Goal: Information Seeking & Learning: Compare options

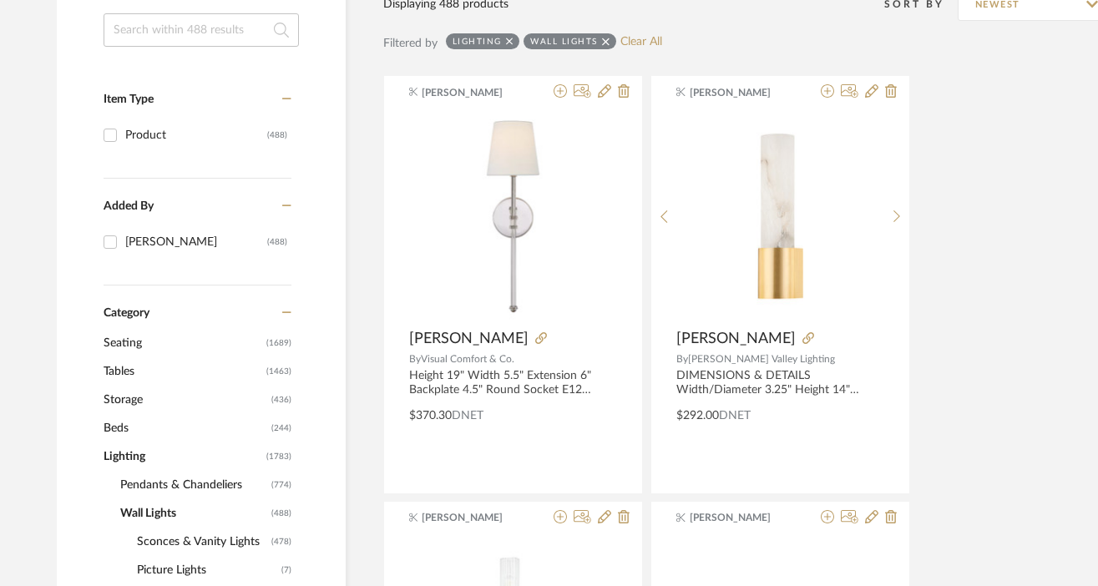
scroll to position [0, 5]
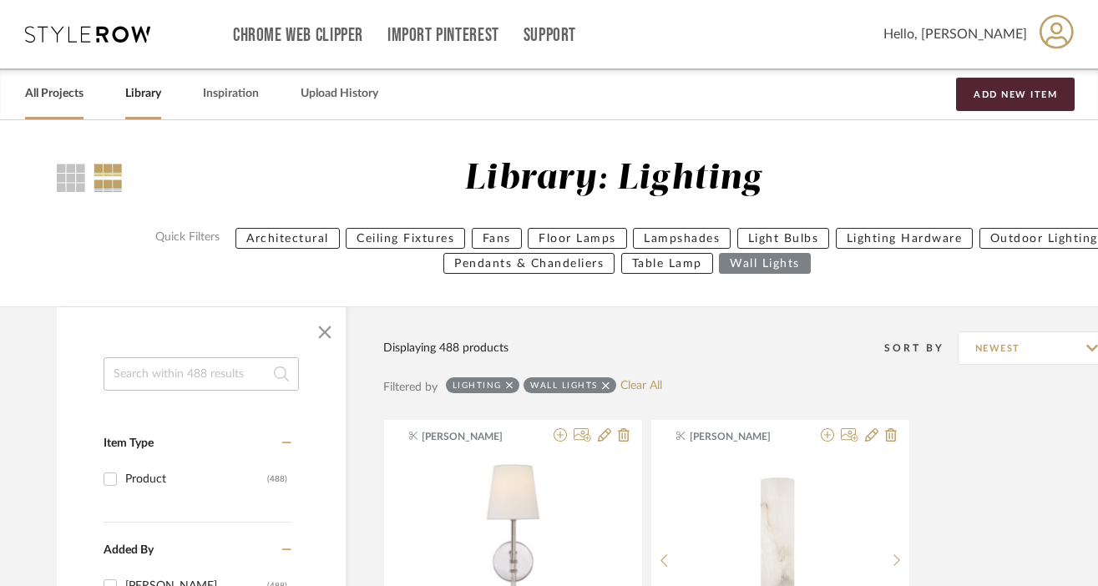
click at [49, 92] on link "All Projects" at bounding box center [54, 94] width 58 height 23
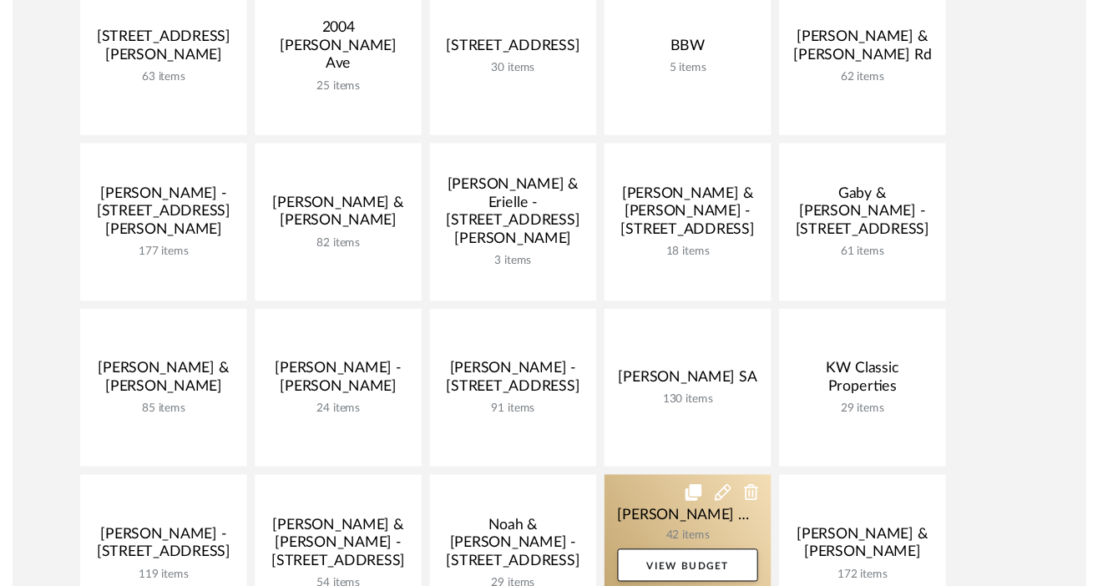
scroll to position [437, 0]
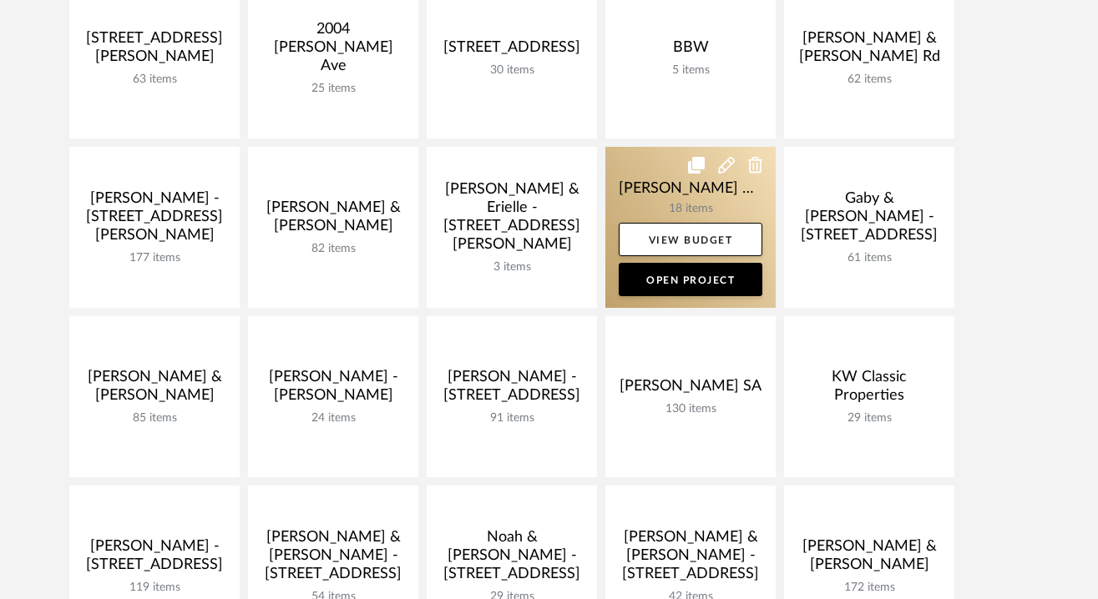
click at [691, 203] on link at bounding box center [690, 227] width 170 height 161
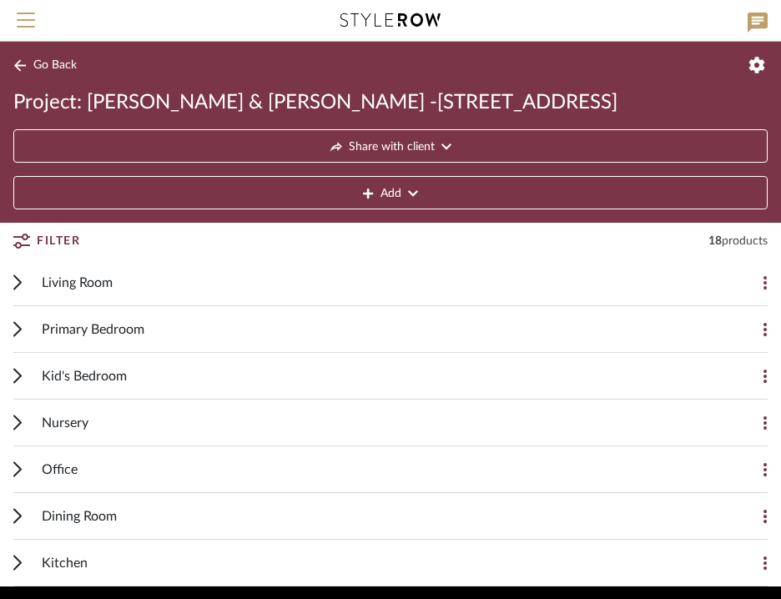
click at [44, 63] on span "Go Back" at bounding box center [54, 65] width 43 height 14
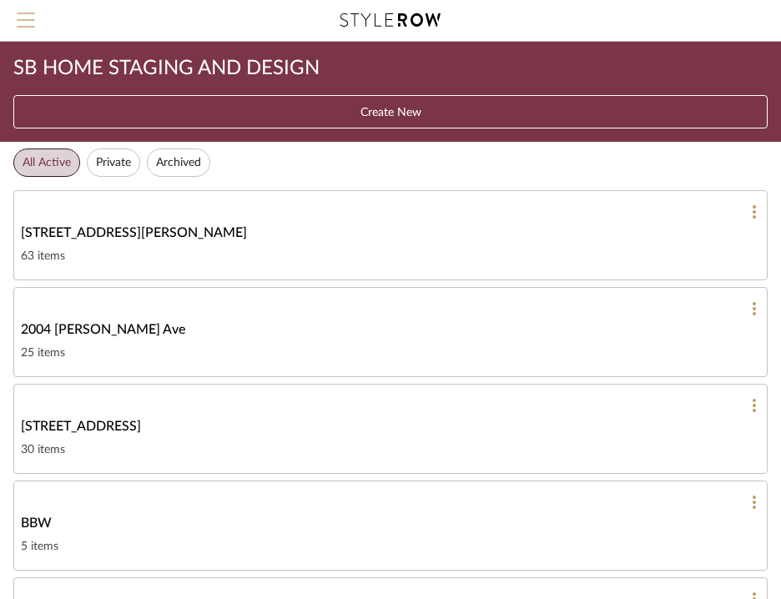
click at [21, 21] on span "Menu" at bounding box center [26, 25] width 18 height 25
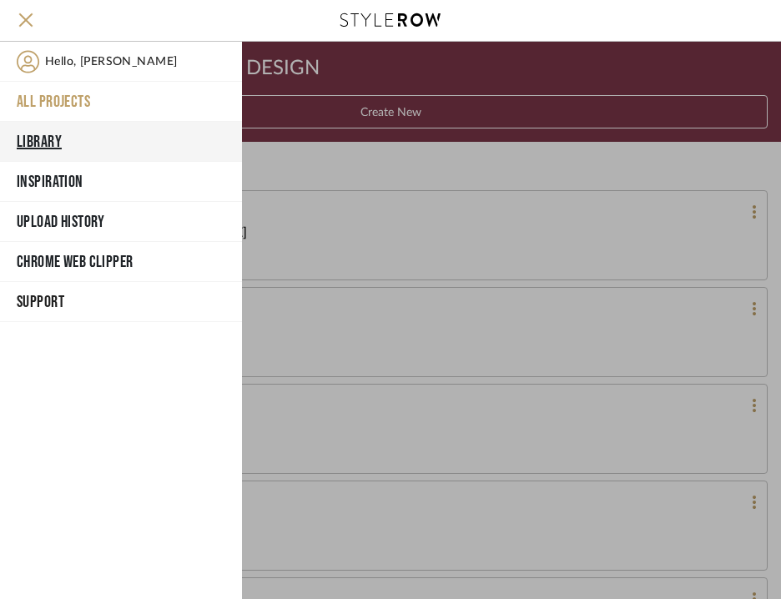
click at [33, 144] on button "Library" at bounding box center [121, 142] width 242 height 40
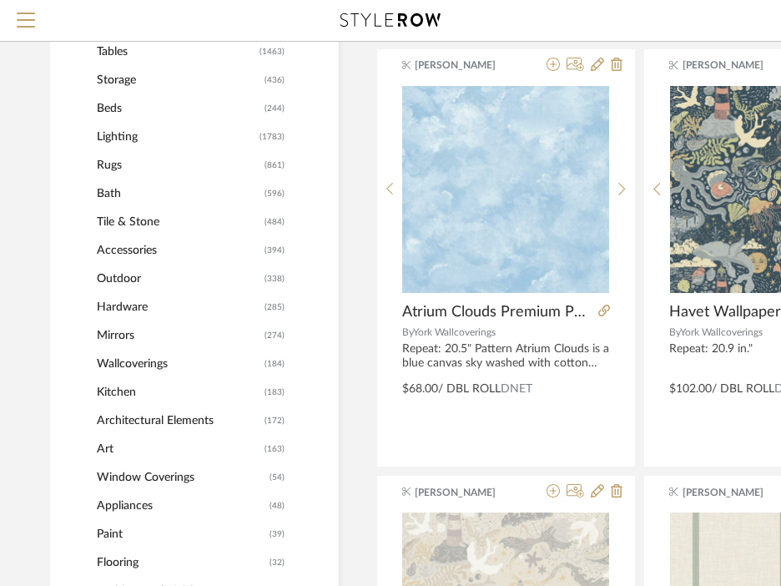
scroll to position [616, 0]
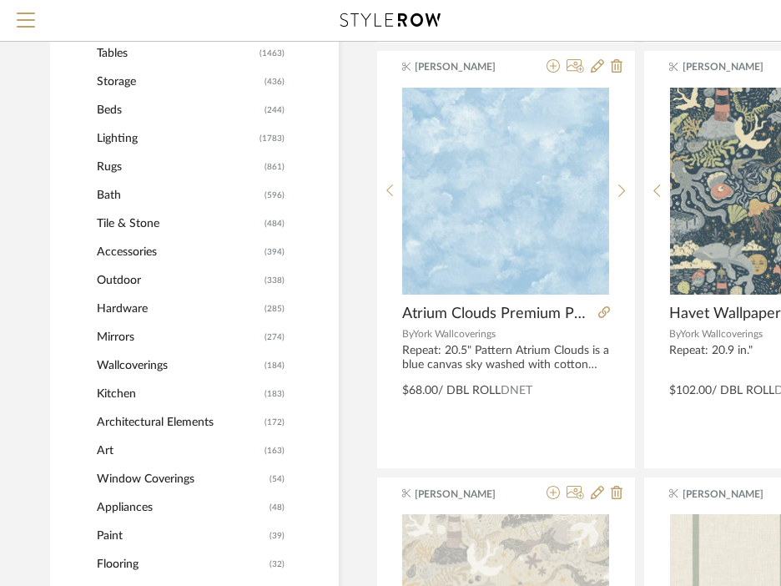
click at [158, 477] on span "Window Coverings" at bounding box center [181, 479] width 169 height 28
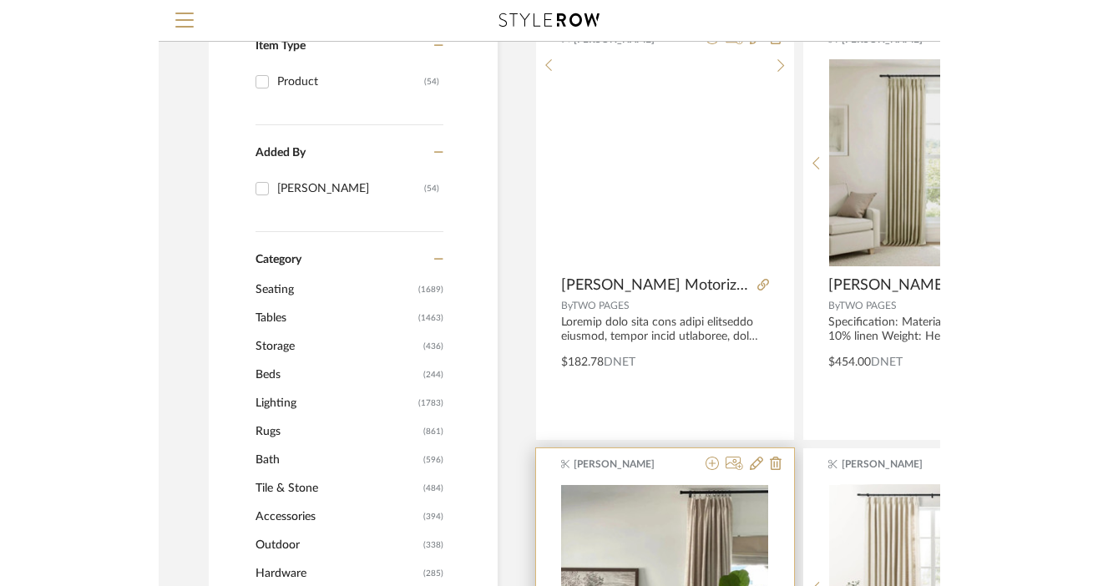
scroll to position [135, 0]
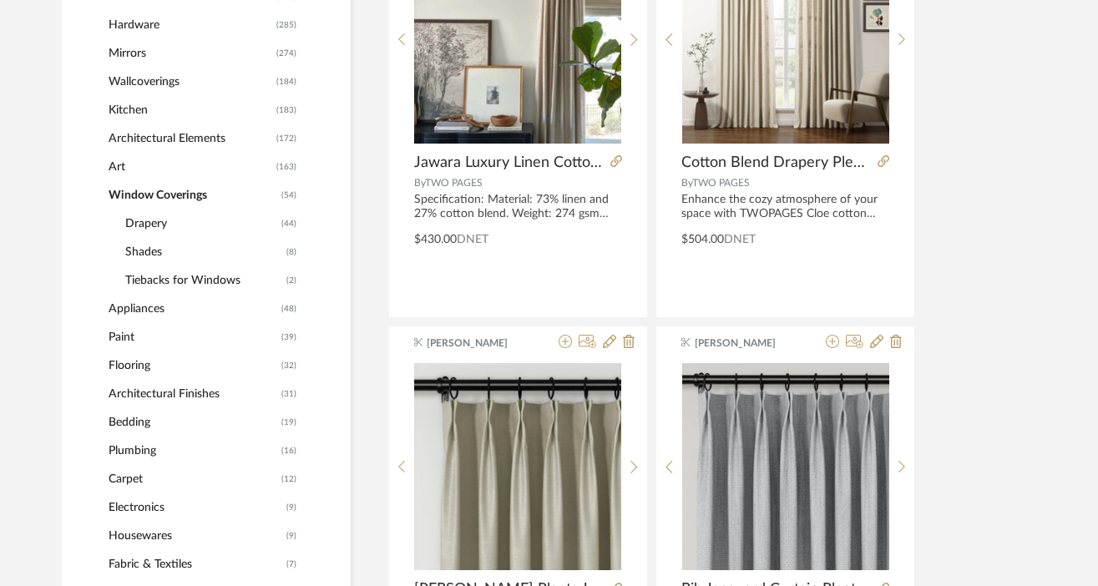
scroll to position [911, 0]
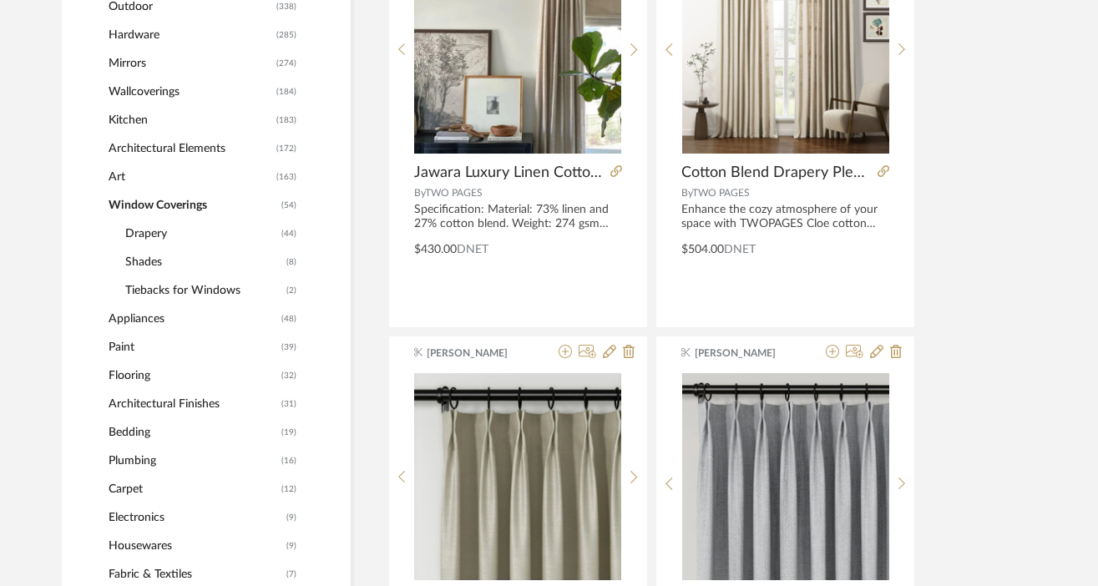
click at [142, 262] on span "Shades" at bounding box center [203, 262] width 157 height 28
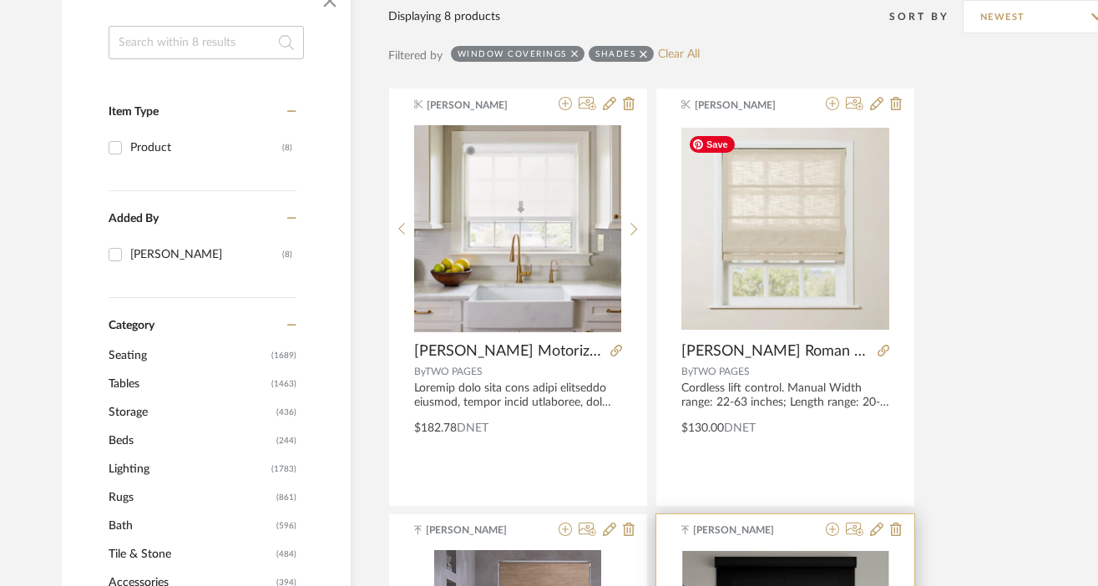
scroll to position [305, 0]
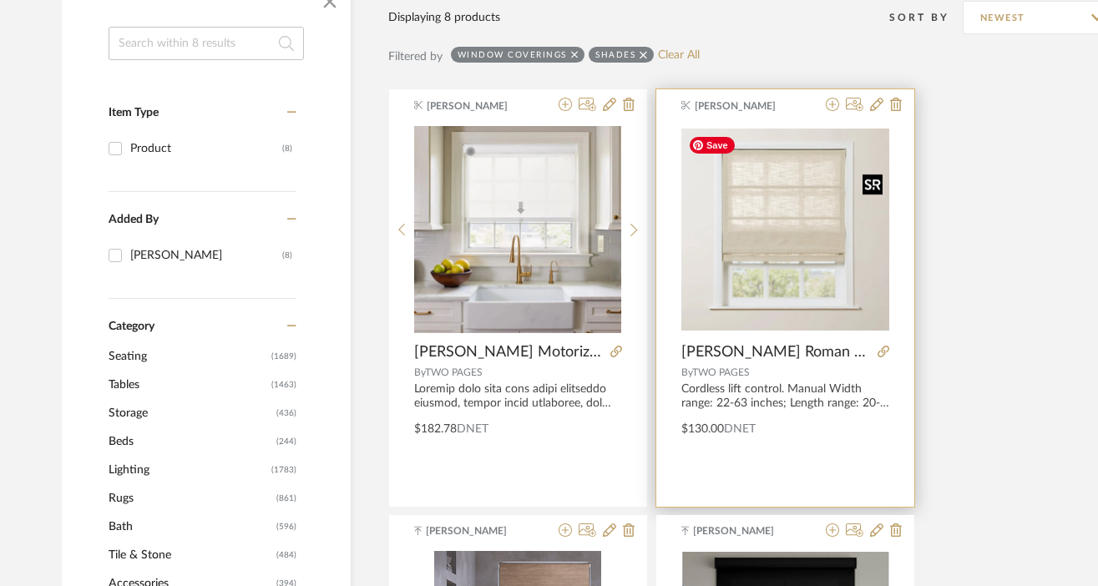
click at [800, 215] on img "0" at bounding box center [785, 230] width 208 height 202
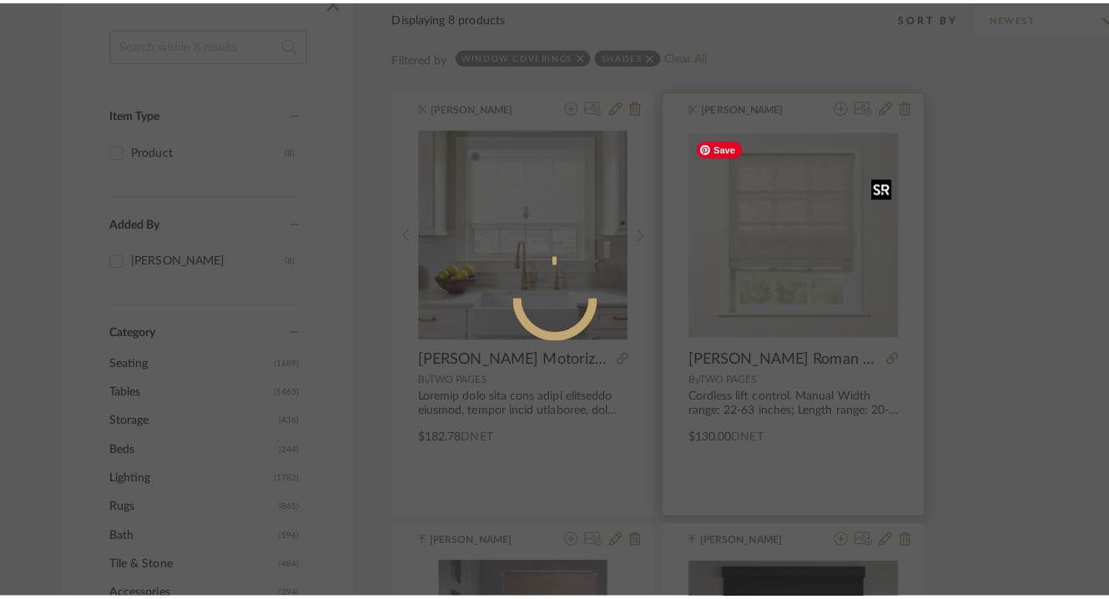
scroll to position [0, 0]
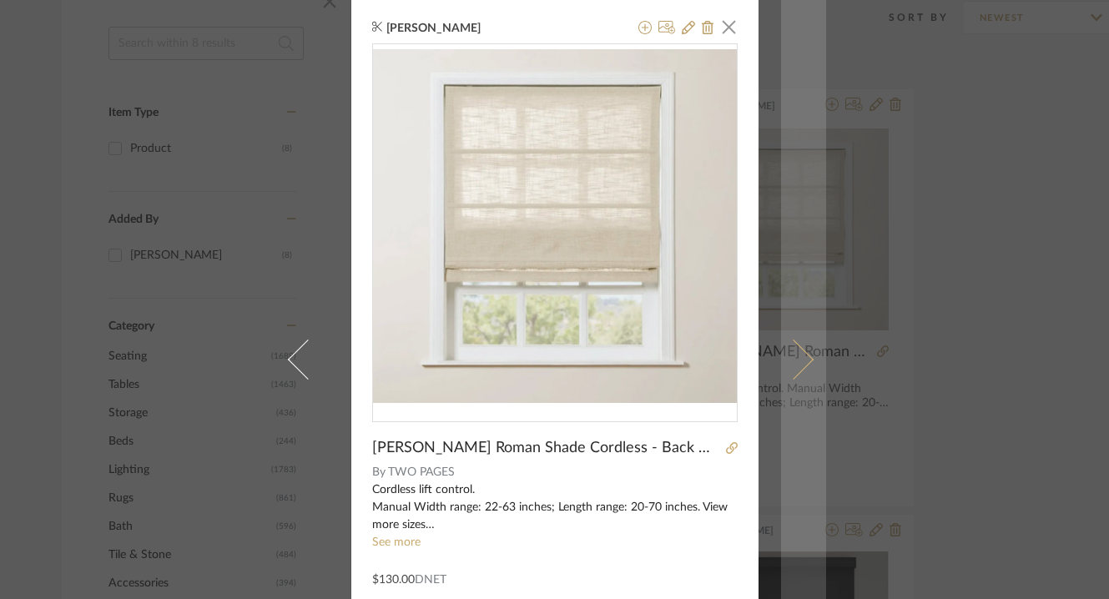
click at [805, 371] on link at bounding box center [803, 359] width 45 height 719
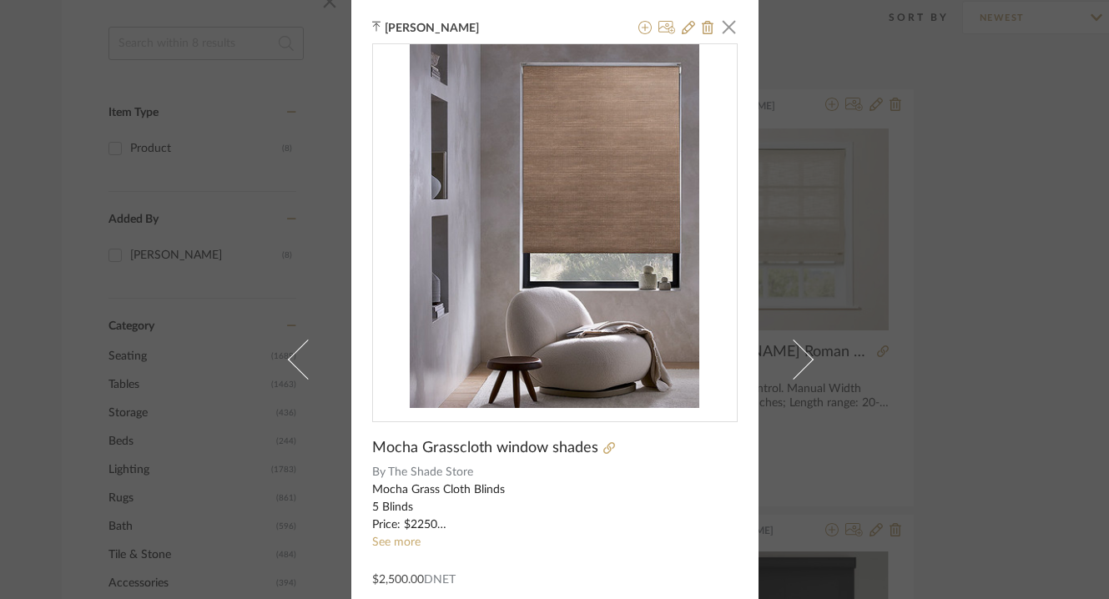
click at [928, 240] on div "Keith Benham × Mocha Grasscloth window shades By The Shade Store Mocha Grass Cl…" at bounding box center [554, 299] width 1109 height 599
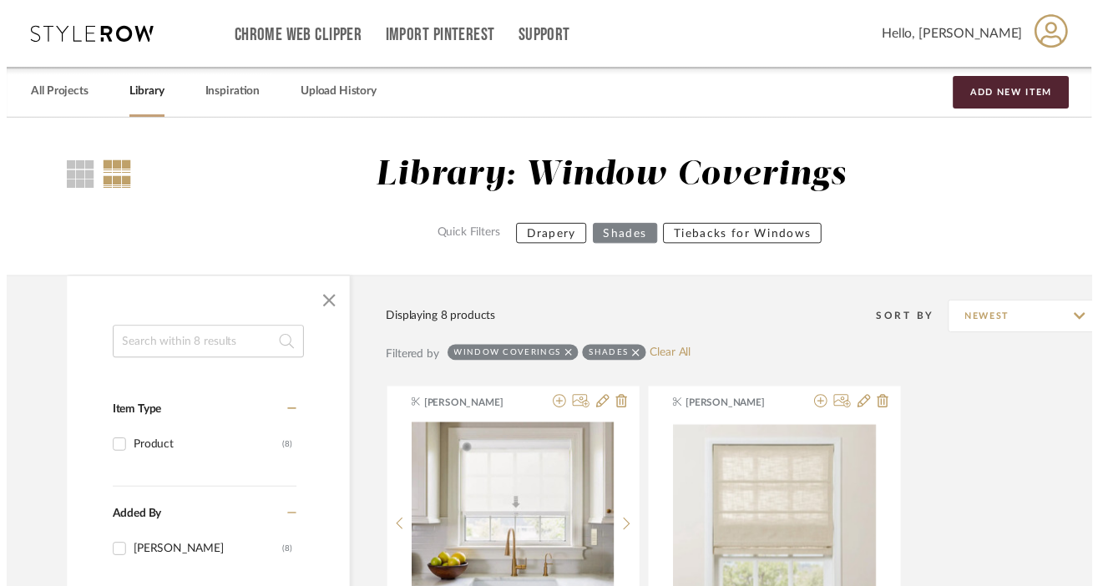
scroll to position [305, 0]
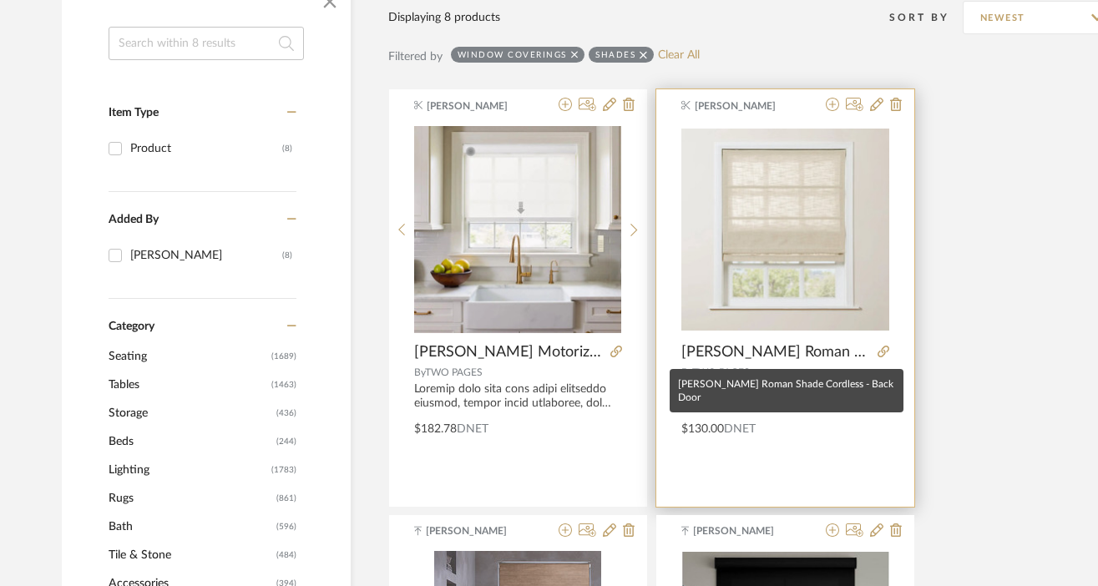
click at [766, 352] on span "[PERSON_NAME] Roman Shade Cordless - Back Door" at bounding box center [775, 352] width 189 height 18
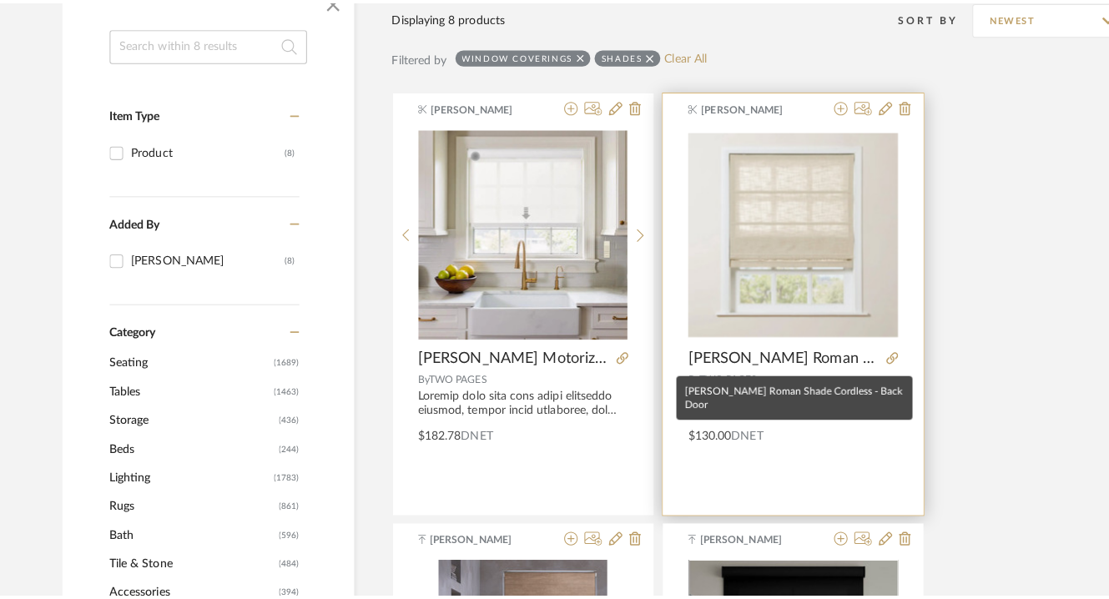
scroll to position [0, 0]
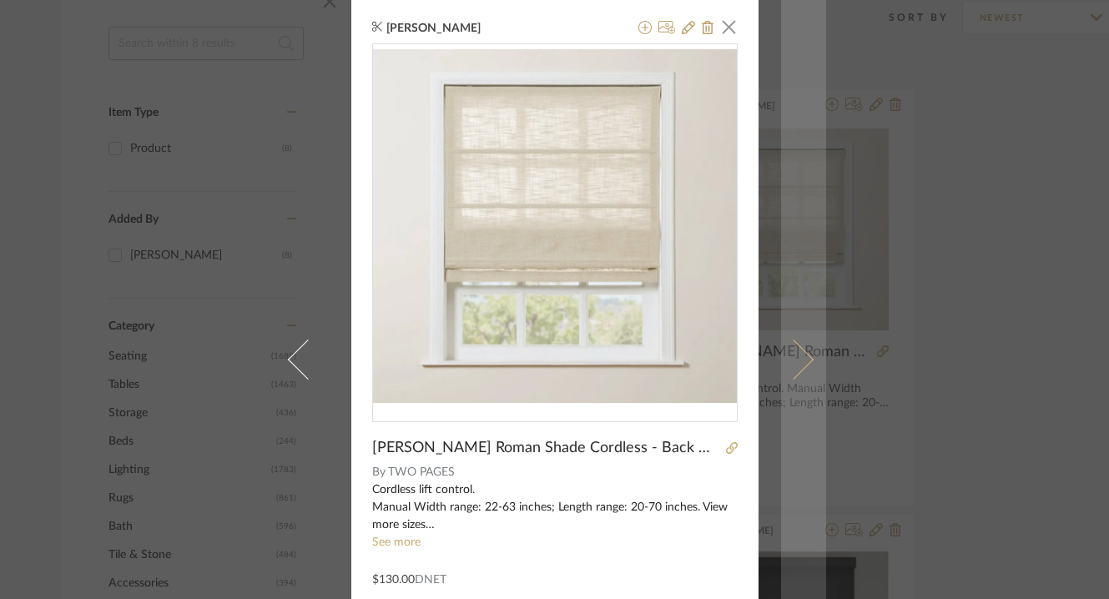
click at [799, 360] on span at bounding box center [793, 359] width 40 height 40
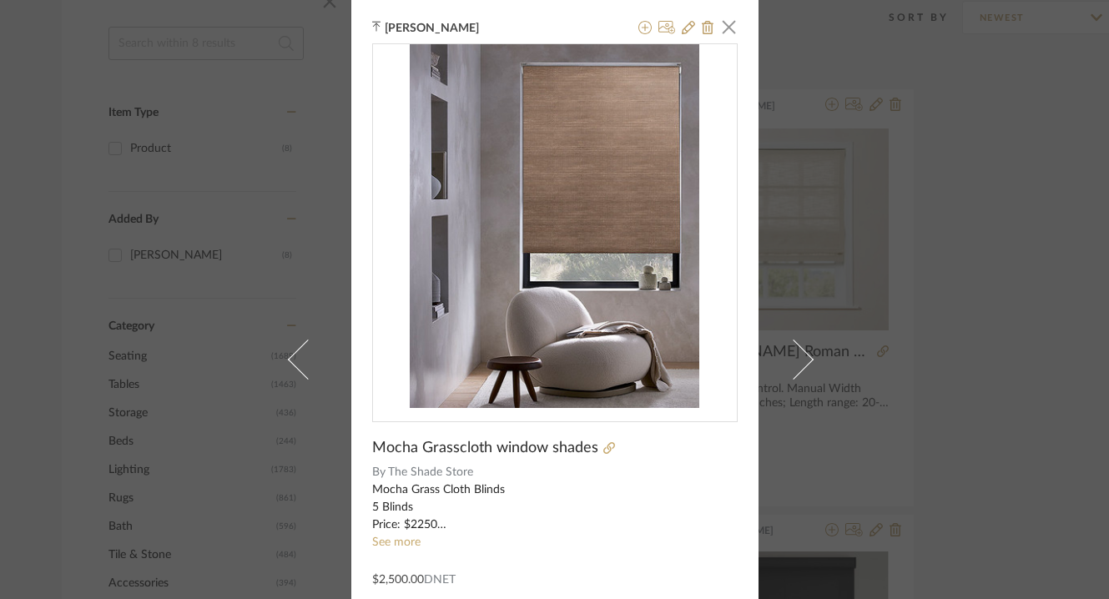
click at [799, 360] on span at bounding box center [793, 359] width 40 height 40
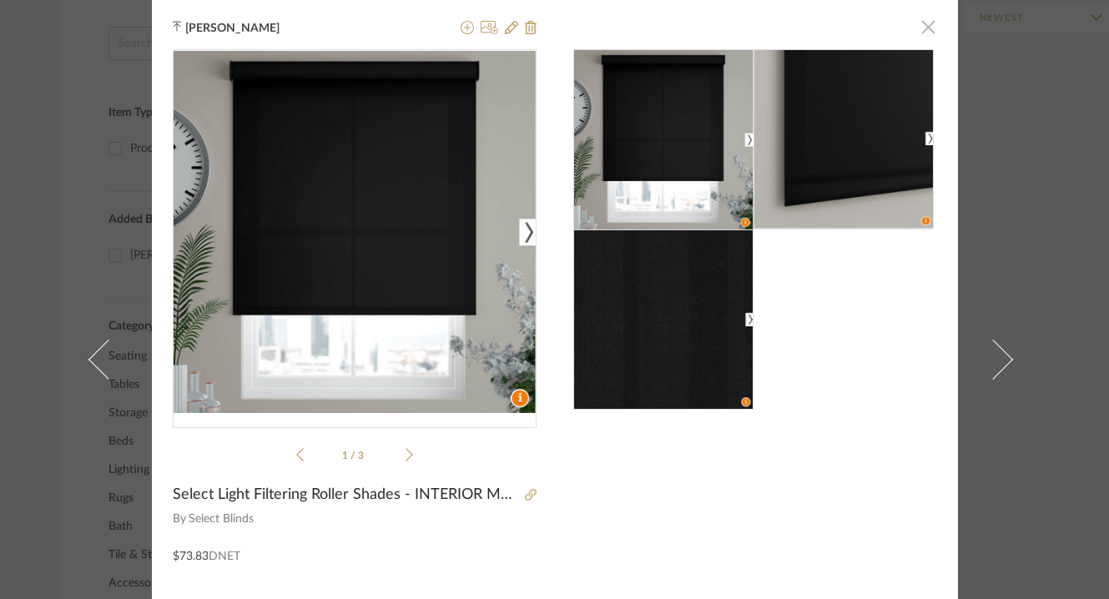
click at [922, 28] on span "button" at bounding box center [928, 26] width 33 height 33
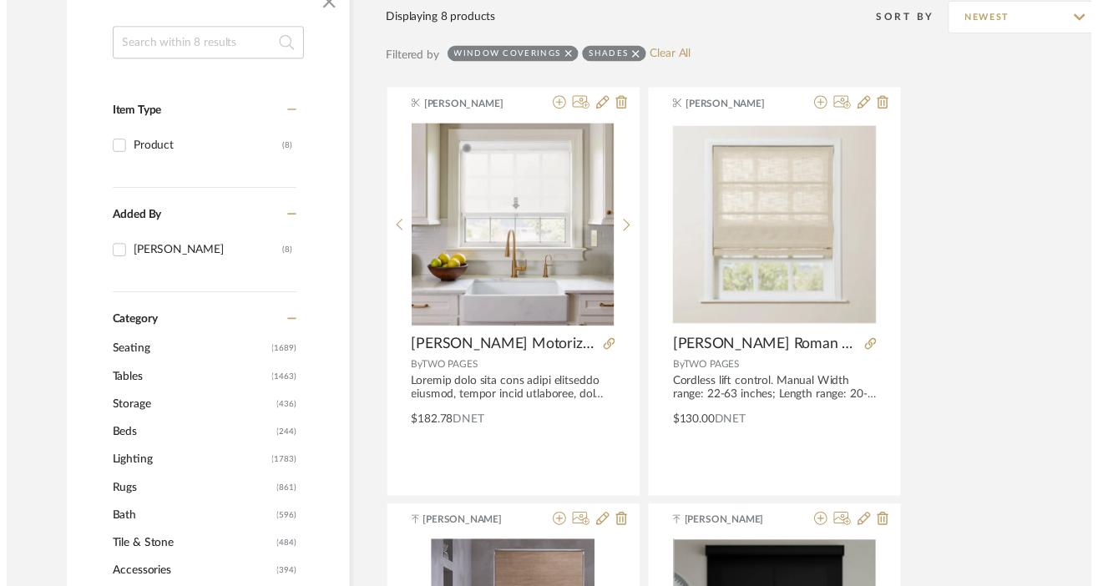
scroll to position [305, 0]
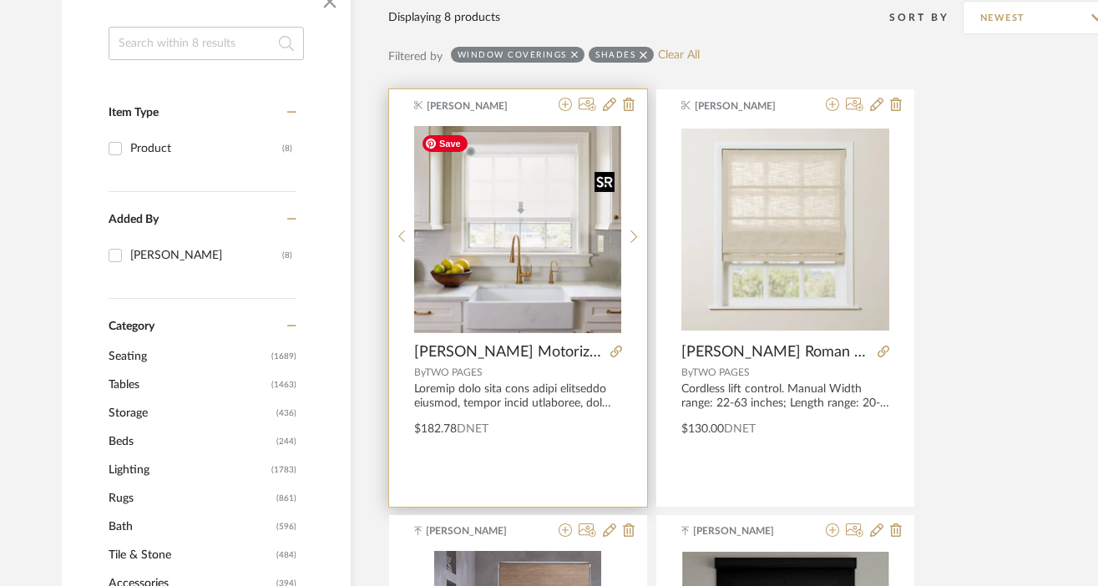
click at [516, 299] on img "0" at bounding box center [517, 229] width 207 height 207
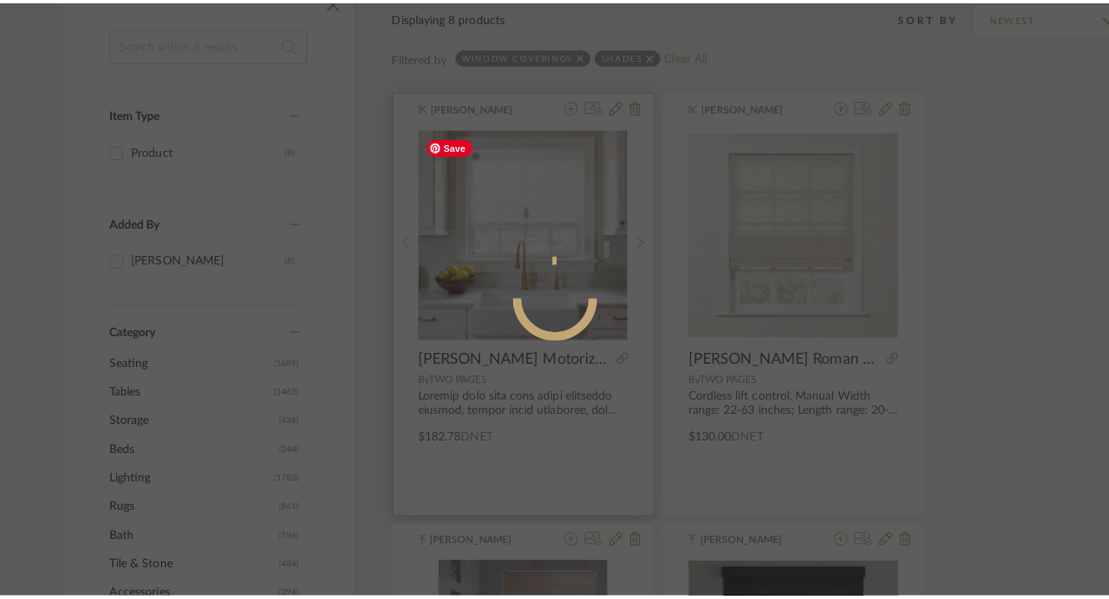
scroll to position [0, 0]
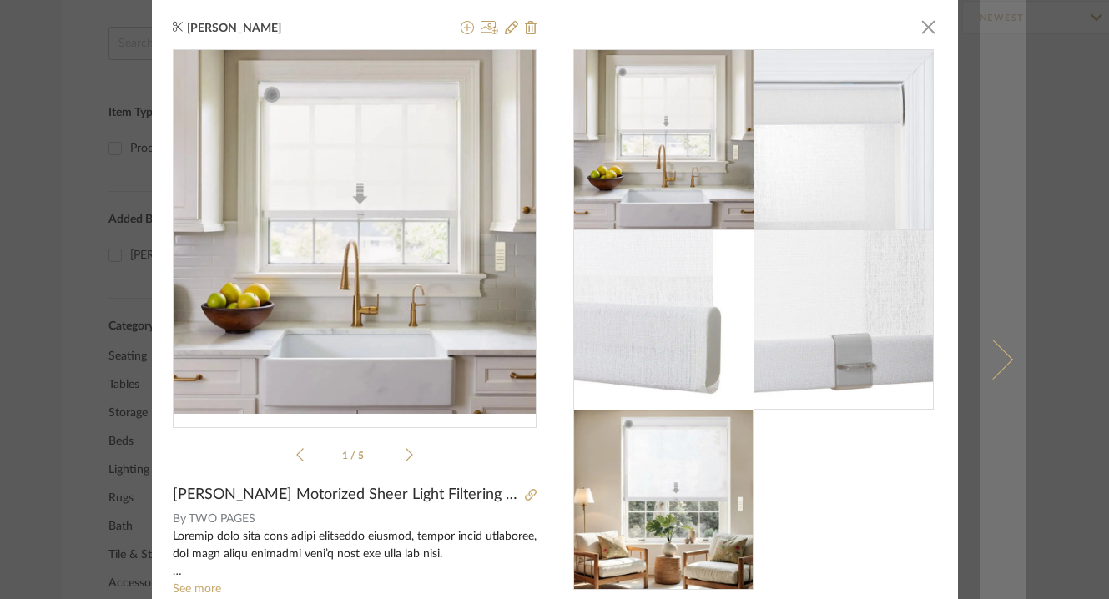
click at [986, 153] on link at bounding box center [1003, 359] width 45 height 719
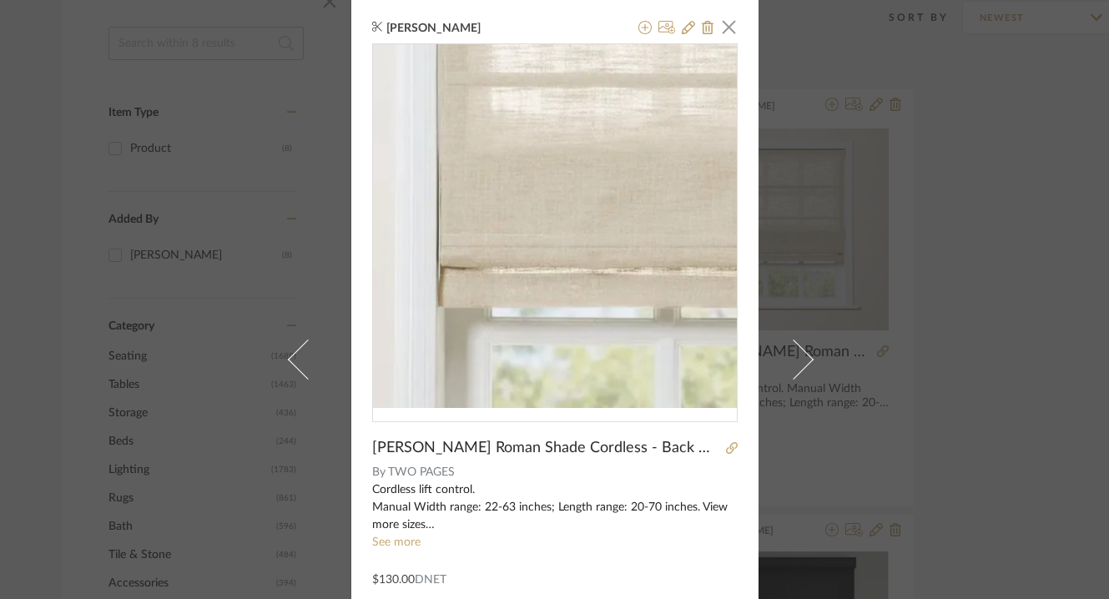
click at [477, 255] on img "0" at bounding box center [555, 225] width 364 height 353
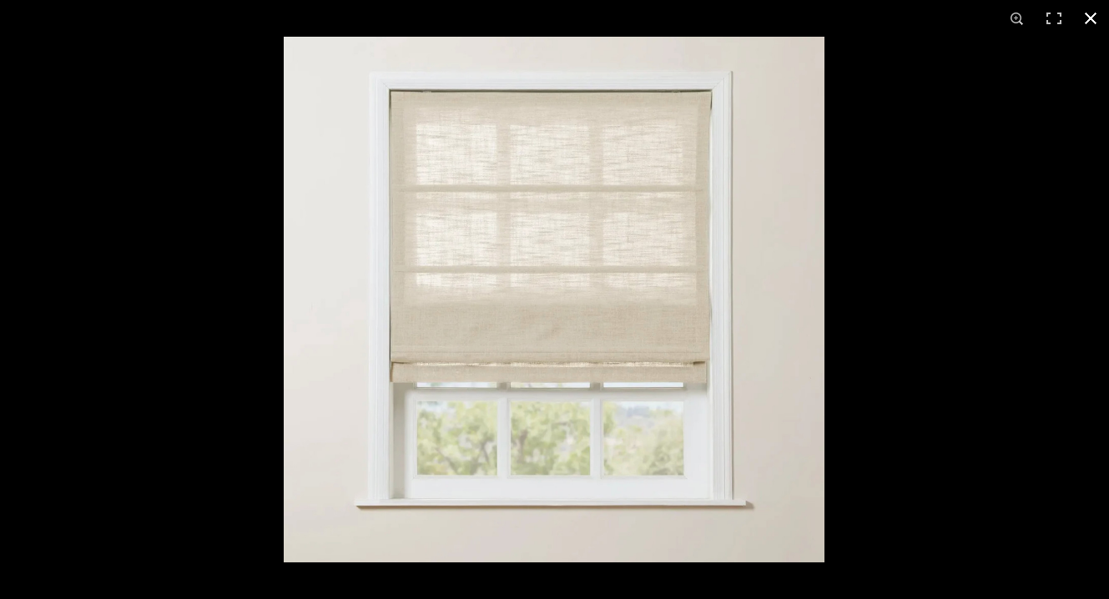
click at [1103, 23] on button at bounding box center [1091, 18] width 37 height 37
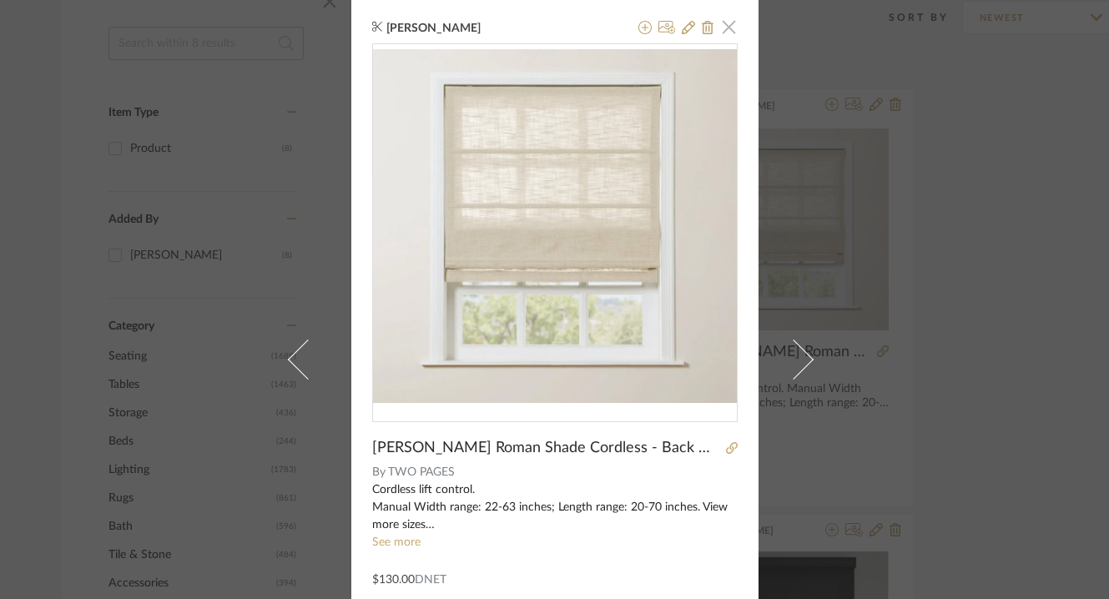
click at [720, 25] on span "button" at bounding box center [729, 26] width 33 height 33
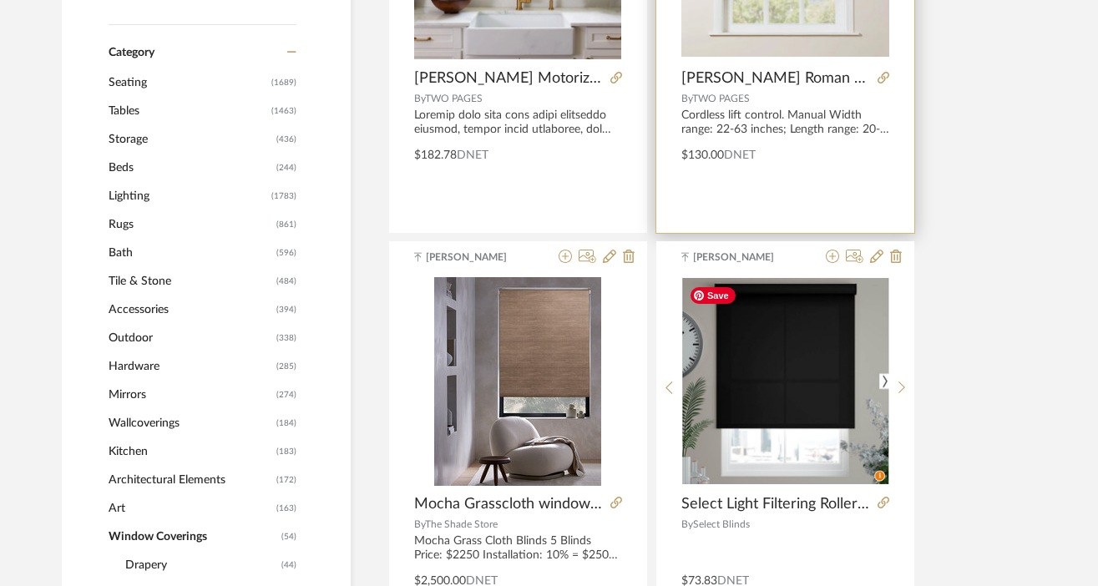
scroll to position [581, 0]
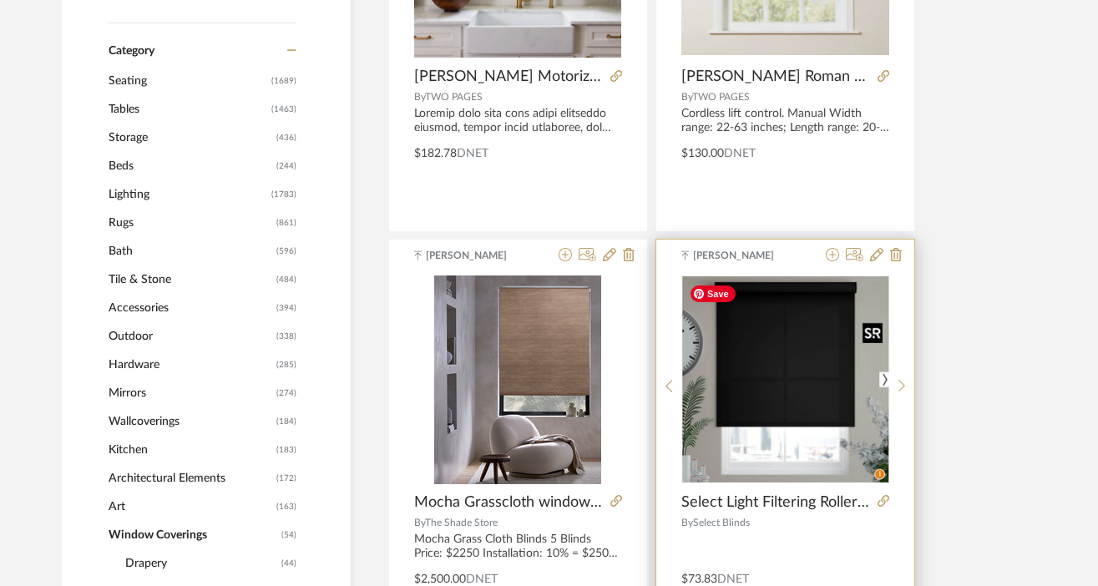
click at [758, 403] on img "0" at bounding box center [785, 378] width 207 height 205
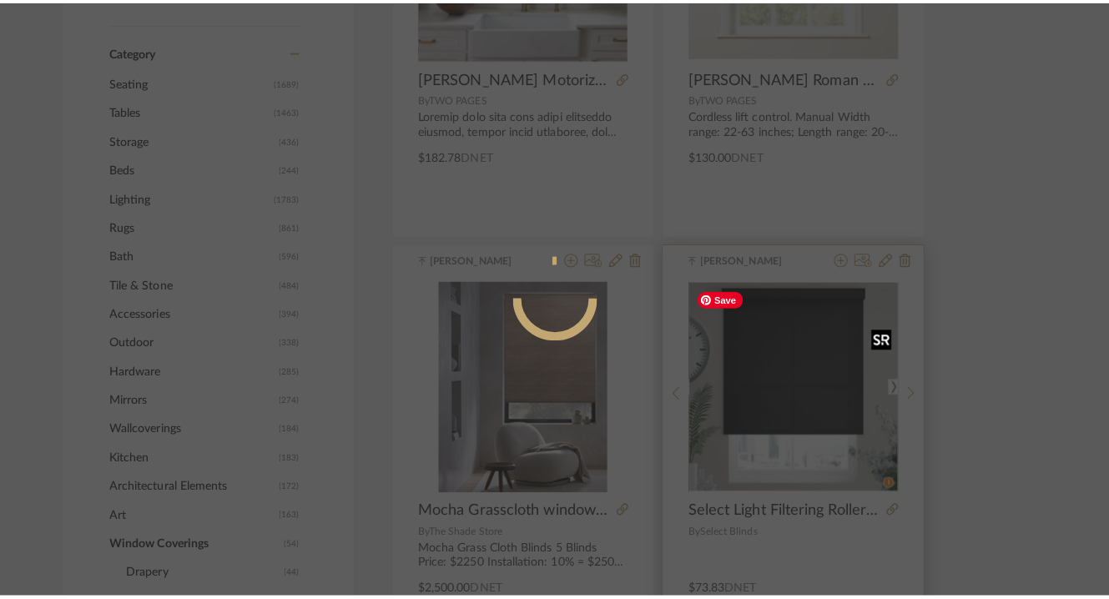
scroll to position [0, 0]
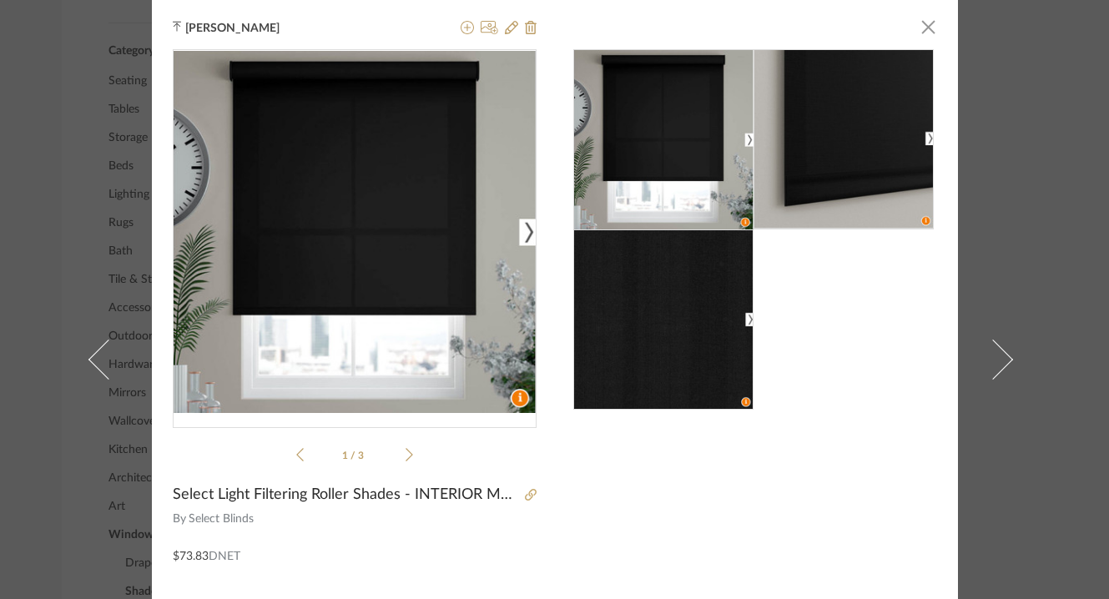
click at [1020, 230] on div "Keith Benham × 1 / 3 Select Light Filtering Roller Shades - INTERIOR MOUNTED By…" at bounding box center [554, 299] width 1109 height 599
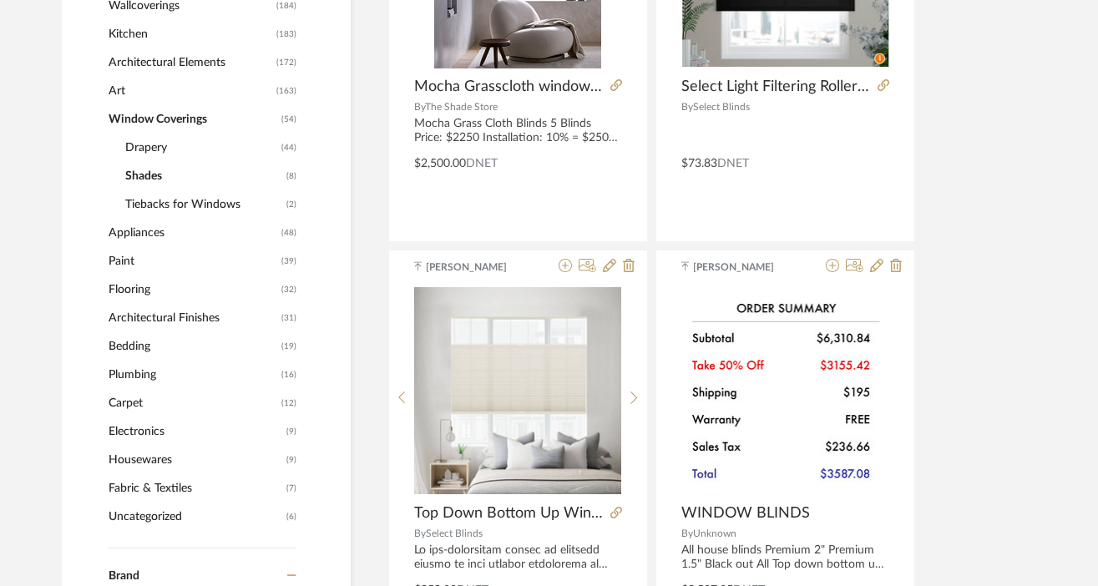
scroll to position [1027, 0]
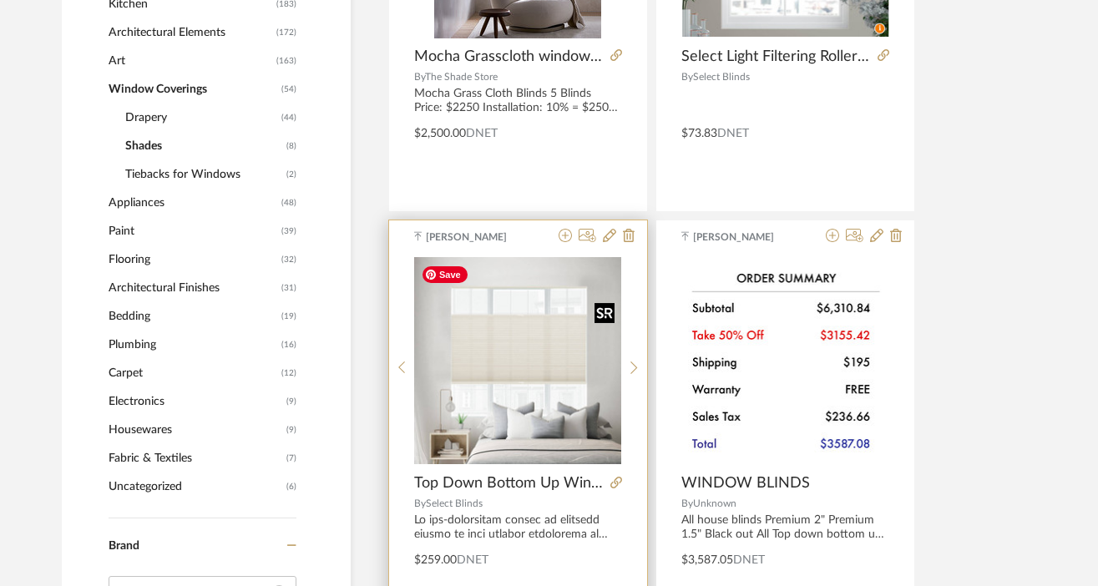
click at [544, 358] on img "0" at bounding box center [517, 360] width 207 height 207
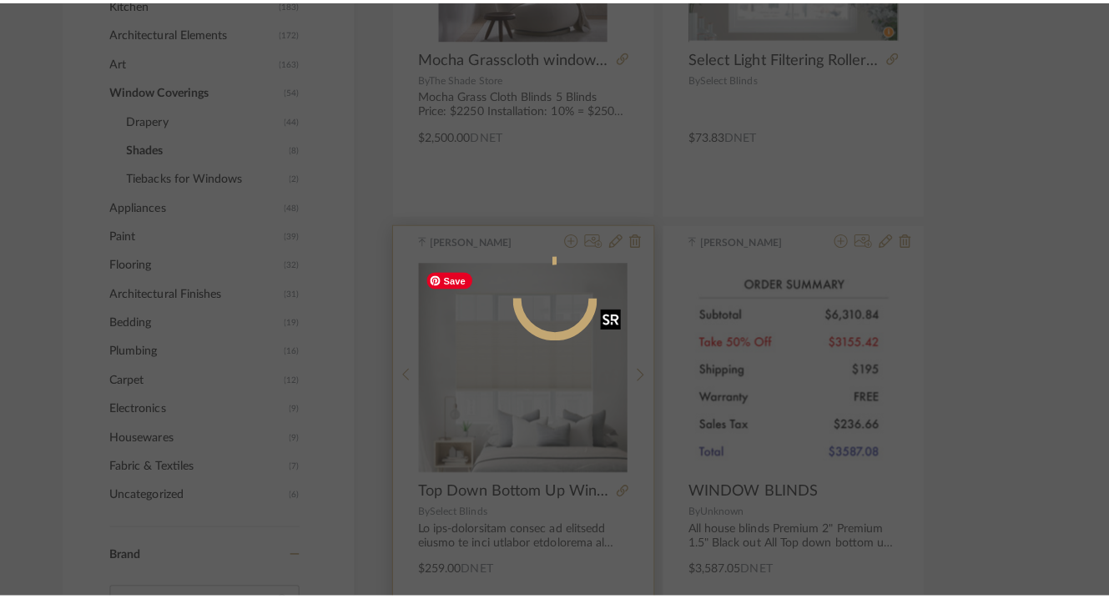
scroll to position [0, 0]
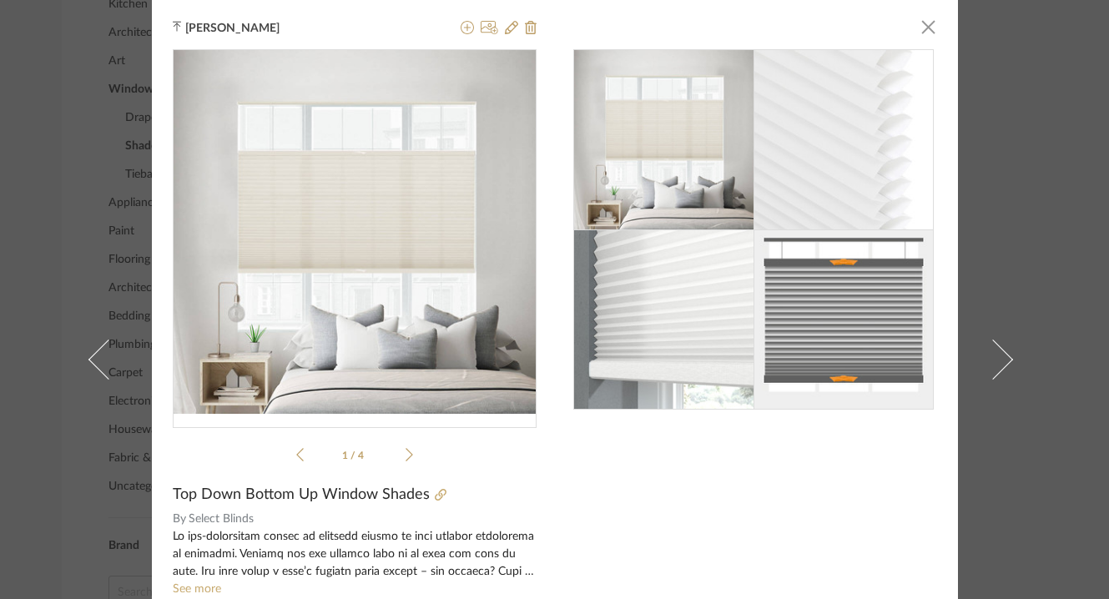
click at [1023, 270] on div "Keith Benham × 1 / 4 Top Down Bottom Up Window Shades By Select Blinds See more…" at bounding box center [554, 299] width 1109 height 599
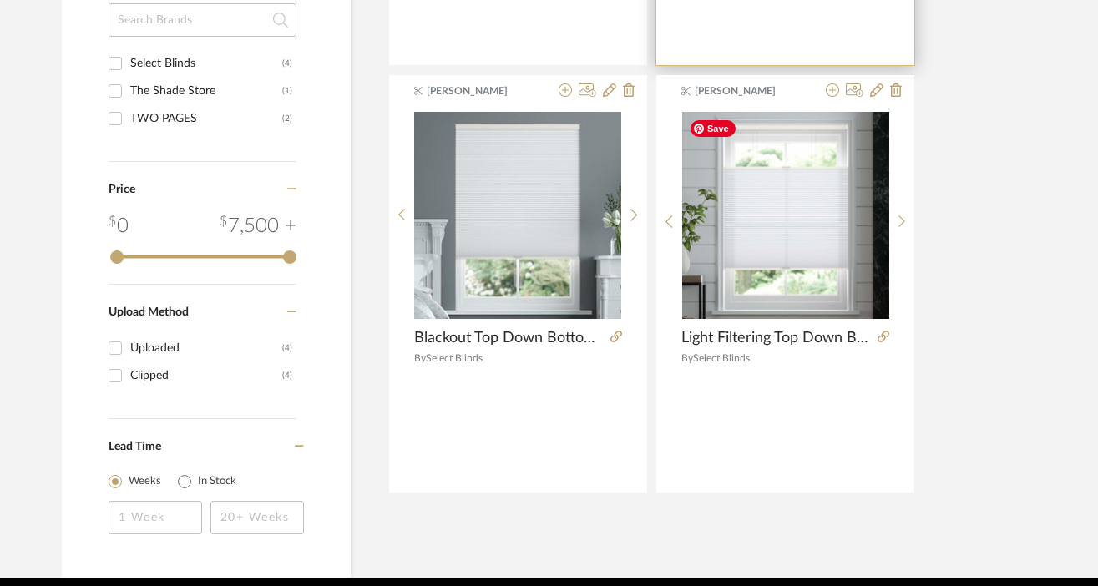
scroll to position [1609, 0]
